Goal: Information Seeking & Learning: Learn about a topic

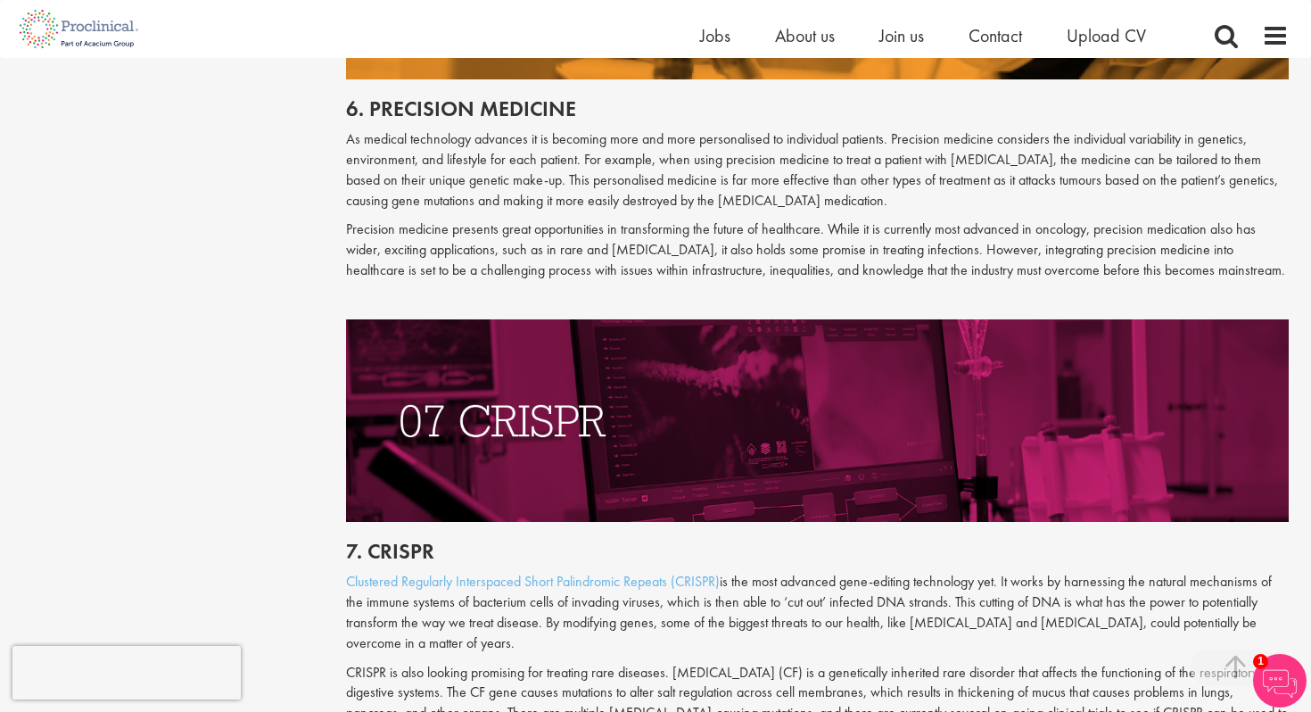
scroll to position [3600, 0]
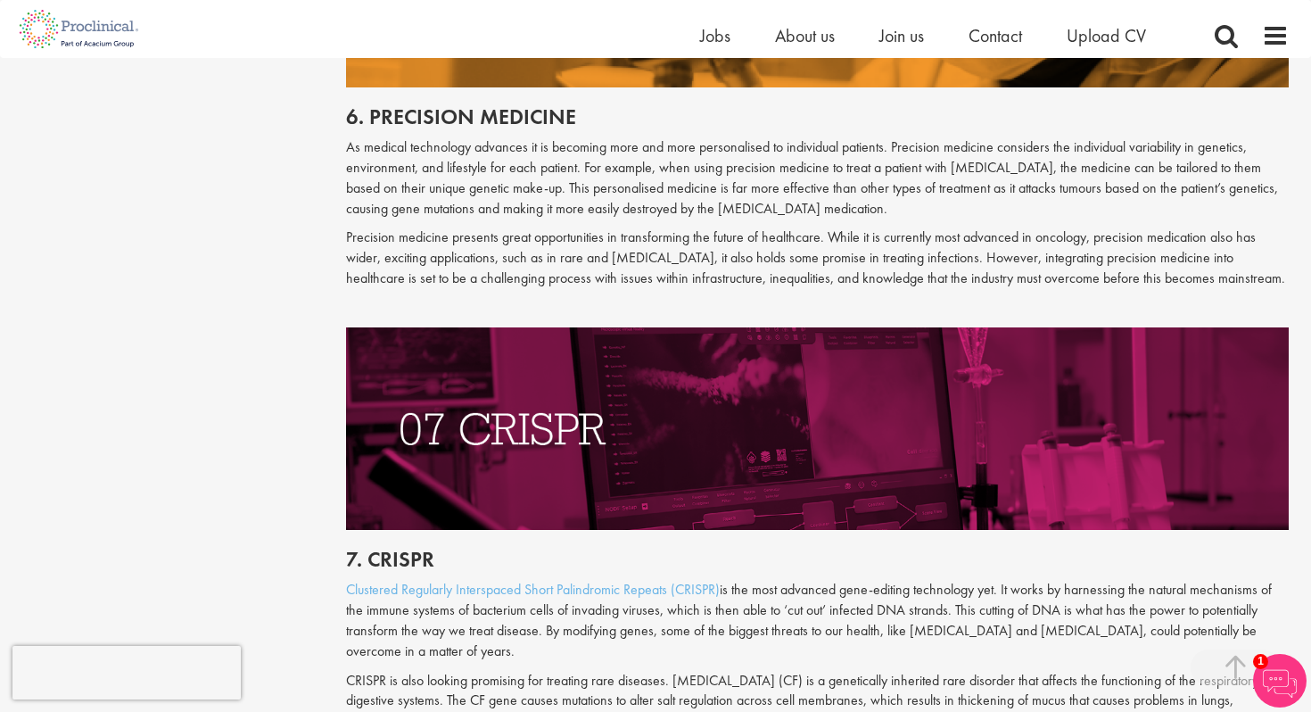
click at [465, 105] on h2 "6. Precision medicine" at bounding box center [817, 116] width 943 height 23
copy div "6. Precision medicine"
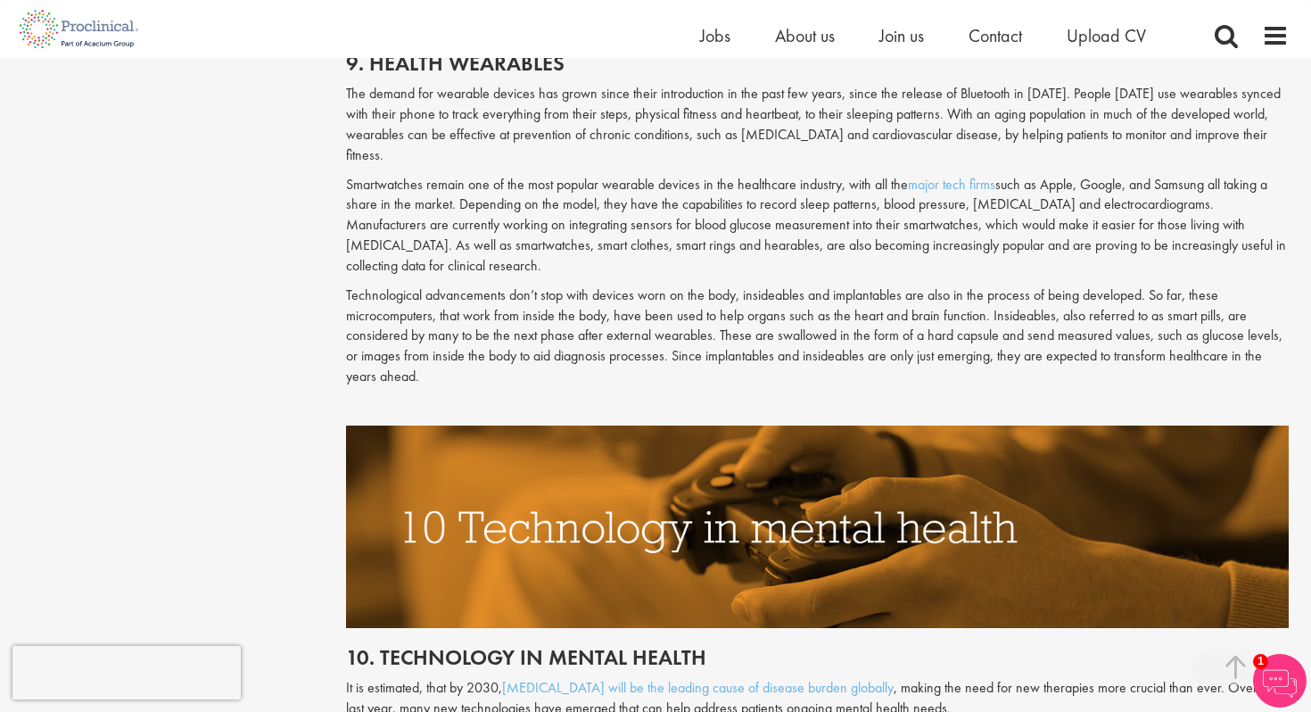
scroll to position [5153, 0]
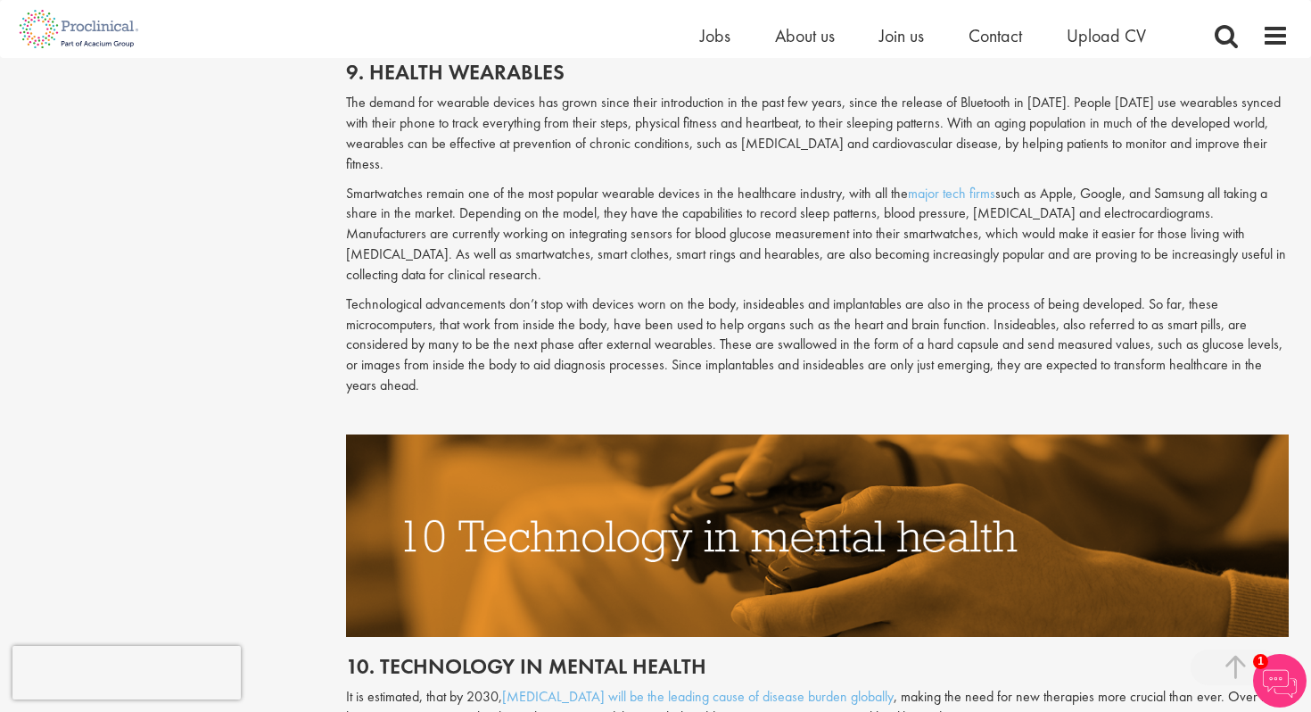
click at [461, 654] on h2 "10. Technology in mental health" at bounding box center [817, 665] width 943 height 23
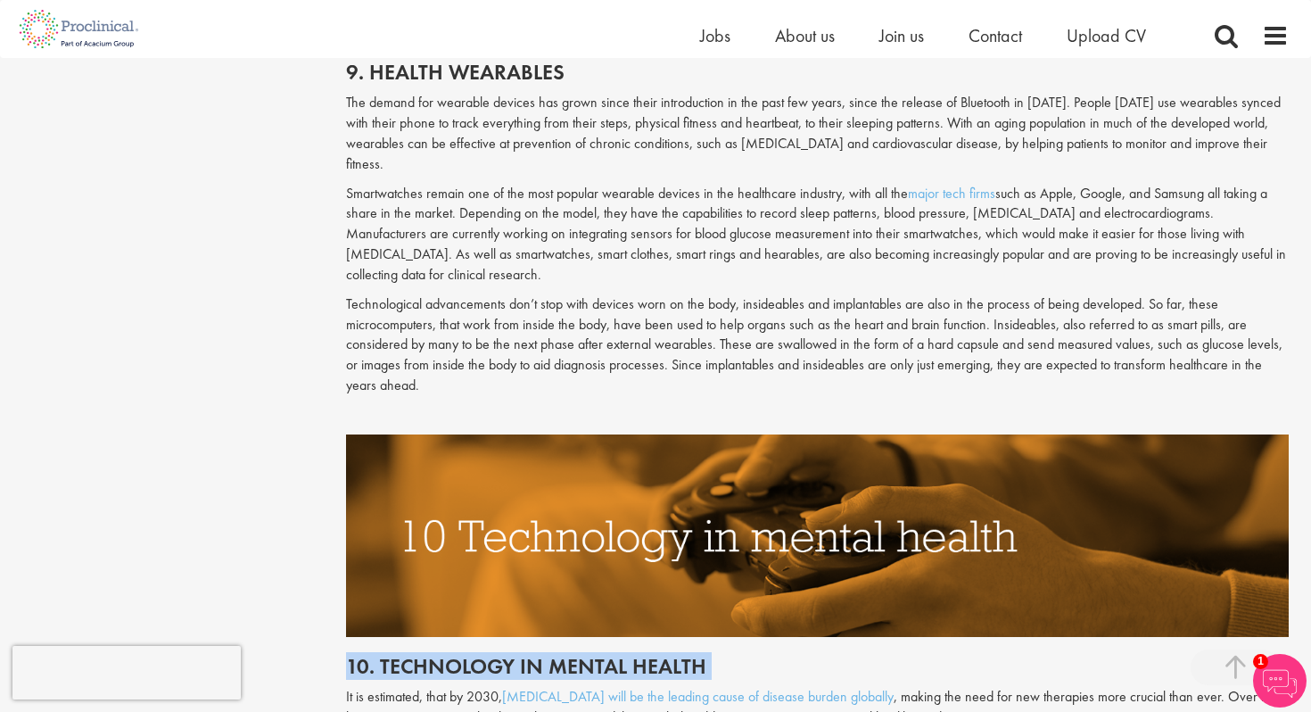
click at [461, 654] on h2 "10. Technology in mental health" at bounding box center [817, 665] width 943 height 23
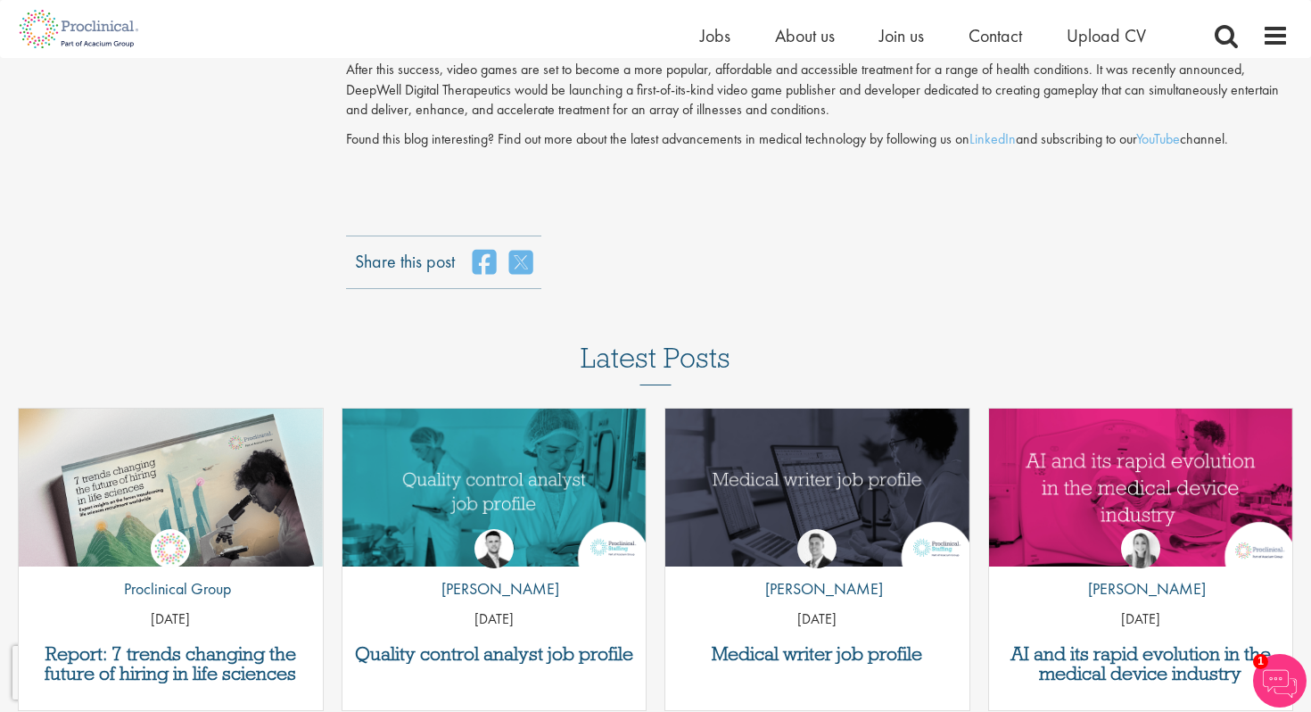
scroll to position [6136, 0]
